Goal: Find specific page/section: Find specific page/section

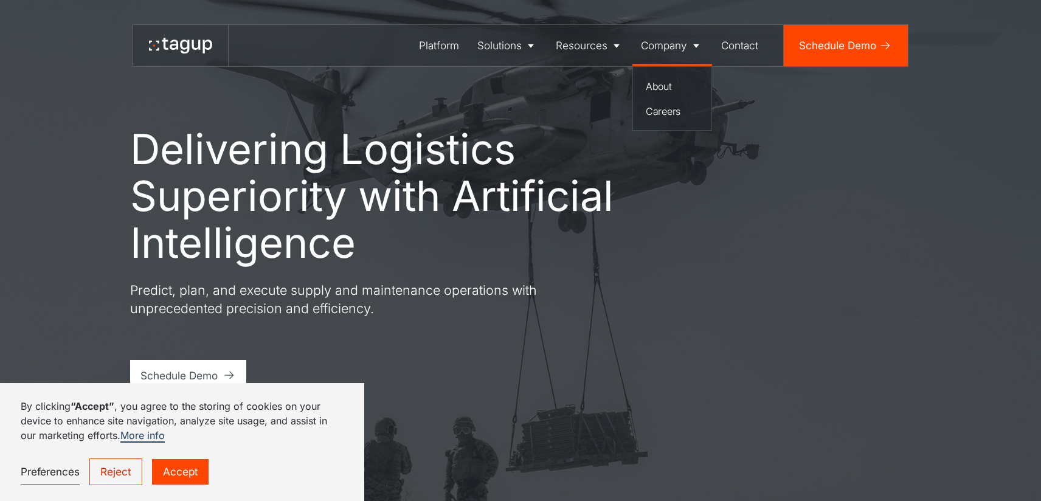
click at [683, 46] on div "Company" at bounding box center [664, 46] width 46 height 16
click at [670, 106] on div "Careers" at bounding box center [672, 111] width 53 height 15
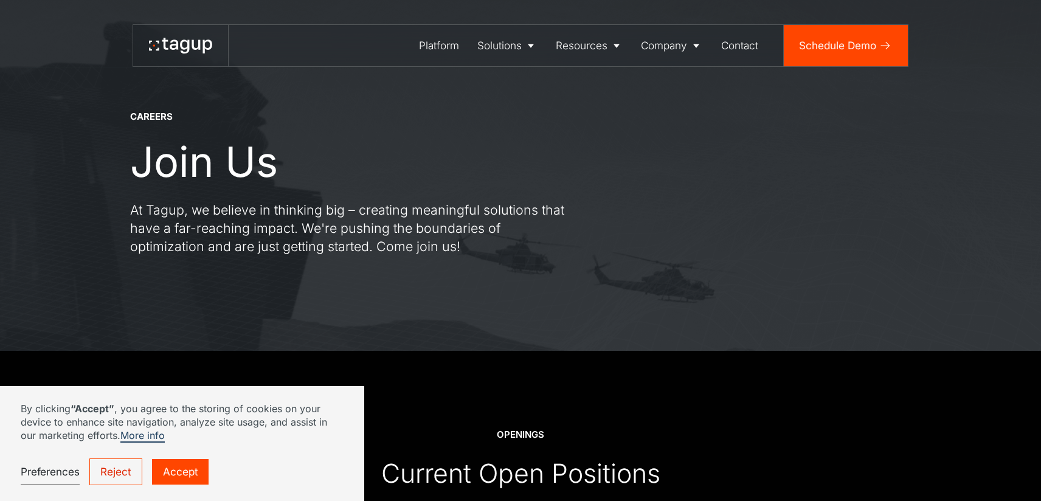
click at [195, 475] on link "Accept" at bounding box center [180, 472] width 56 height 26
